Goal: Download file/media

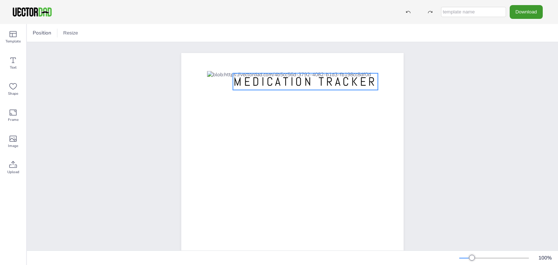
click at [291, 79] on span "MEDICATION TRACKER" at bounding box center [306, 81] width 144 height 15
click at [317, 79] on span "MEDICATION TRACKER" at bounding box center [306, 81] width 144 height 15
click at [317, 80] on span "MEDICATION TRACKER" at bounding box center [306, 81] width 144 height 15
click at [317, 80] on span "MEDICATION TRACKER" at bounding box center [306, 82] width 144 height 15
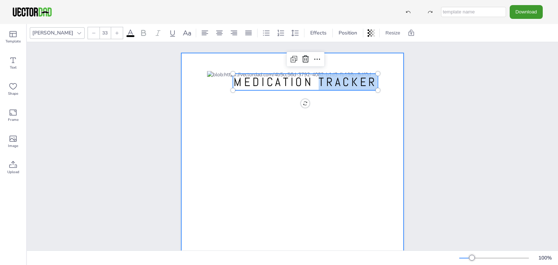
drag, startPoint x: 317, startPoint y: 80, endPoint x: 393, endPoint y: 80, distance: 75.2
click at [393, 80] on div "vectordad.com MEDICATION TRACKER MEDICATION TRACKER" at bounding box center [292, 197] width 222 height 288
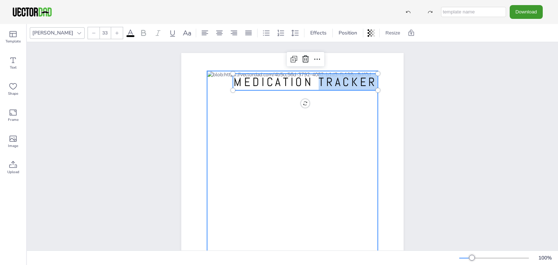
click at [291, 113] on div at bounding box center [292, 197] width 171 height 252
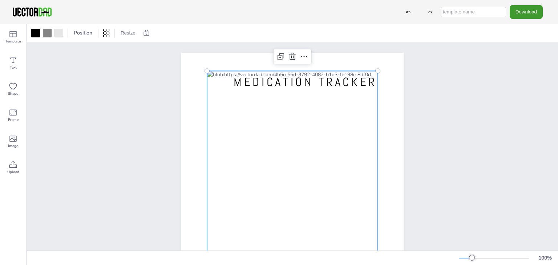
click at [336, 105] on div at bounding box center [292, 197] width 171 height 252
click at [326, 109] on div at bounding box center [292, 197] width 171 height 252
click at [327, 105] on div at bounding box center [292, 197] width 171 height 252
click at [282, 113] on div at bounding box center [292, 197] width 171 height 252
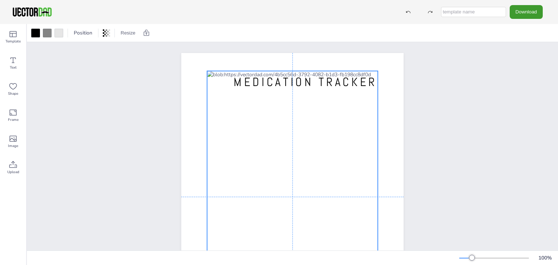
click at [289, 114] on div at bounding box center [292, 197] width 171 height 252
click at [255, 164] on div at bounding box center [292, 197] width 171 height 252
click at [308, 119] on div at bounding box center [292, 197] width 171 height 252
click at [328, 106] on div at bounding box center [292, 197] width 171 height 252
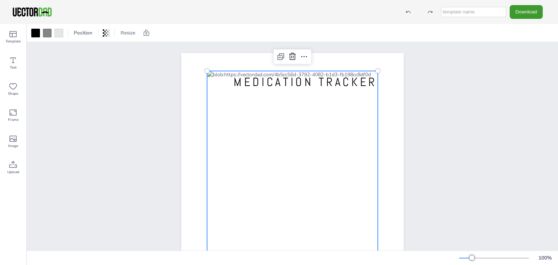
click at [335, 103] on div at bounding box center [292, 197] width 171 height 252
click at [279, 95] on div at bounding box center [292, 197] width 171 height 252
click at [282, 79] on span "MEDICATION TRACKER" at bounding box center [306, 82] width 144 height 15
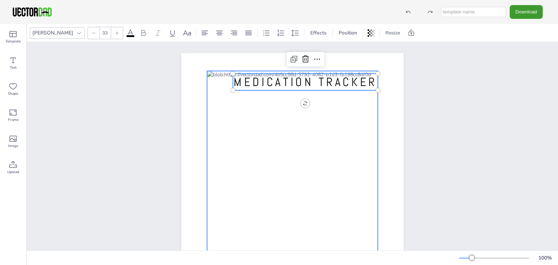
click at [291, 110] on div at bounding box center [292, 197] width 171 height 252
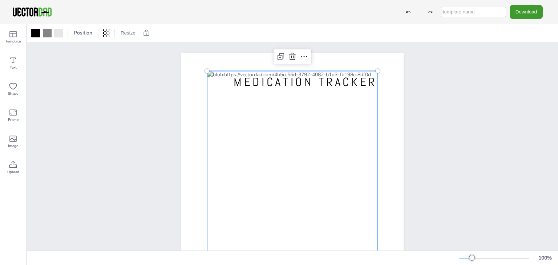
scroll to position [15, 0]
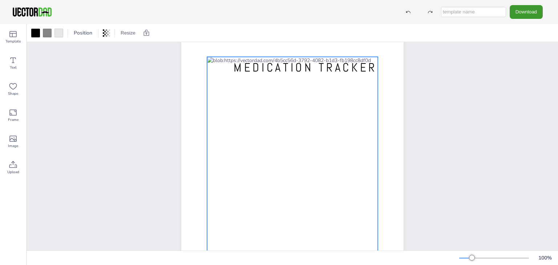
click at [291, 110] on div at bounding box center [292, 183] width 171 height 252
click at [282, 104] on div at bounding box center [292, 183] width 171 height 252
click at [341, 91] on div at bounding box center [292, 183] width 171 height 252
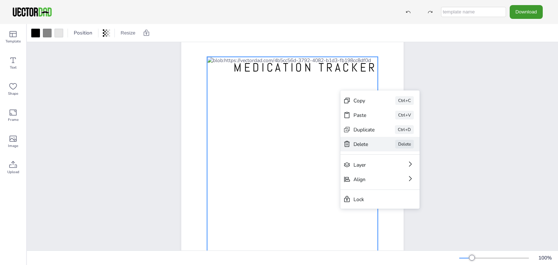
click at [358, 143] on div "Delete" at bounding box center [364, 144] width 21 height 7
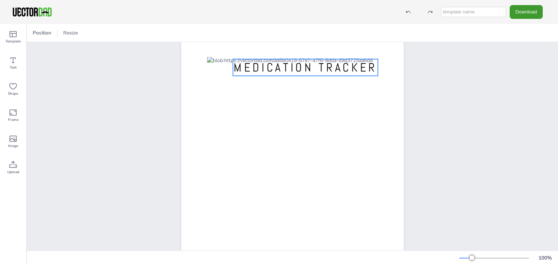
click at [288, 68] on span "MEDICATION TRACKER" at bounding box center [306, 67] width 144 height 15
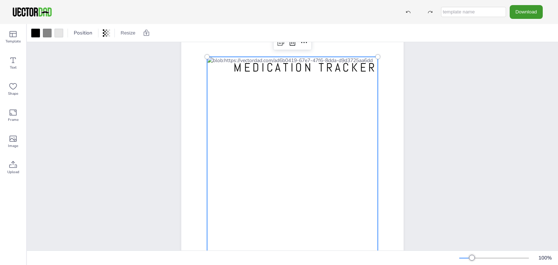
click at [249, 153] on div at bounding box center [292, 183] width 171 height 252
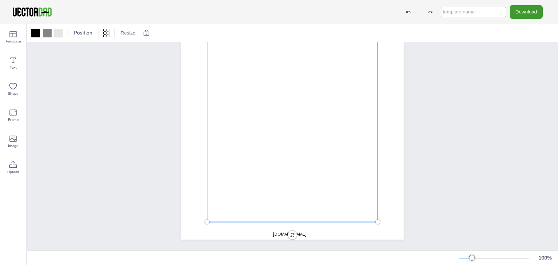
scroll to position [0, 0]
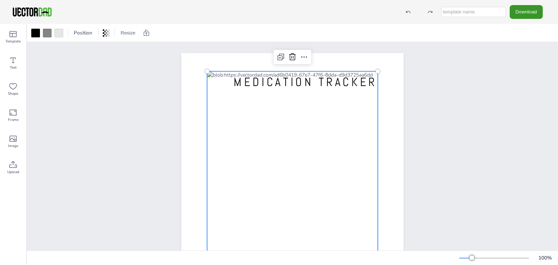
click at [525, 18] on button "Download" at bounding box center [526, 11] width 33 height 13
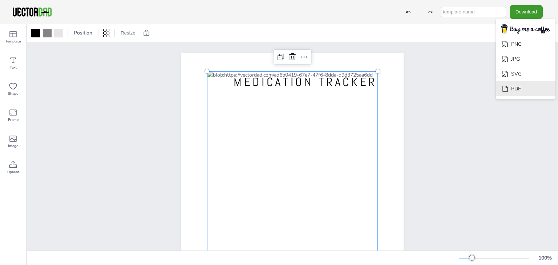
click at [526, 84] on li "PDF" at bounding box center [526, 88] width 60 height 15
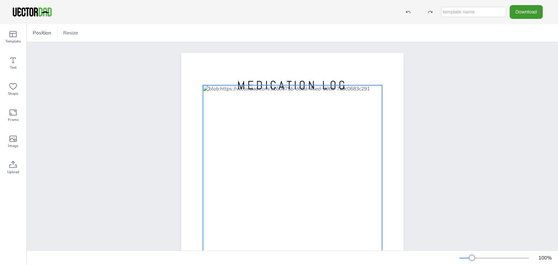
click at [276, 172] on div at bounding box center [292, 202] width 179 height 234
click at [238, 139] on div at bounding box center [292, 202] width 179 height 234
click at [238, 131] on div at bounding box center [292, 202] width 179 height 234
